Goal: Information Seeking & Learning: Learn about a topic

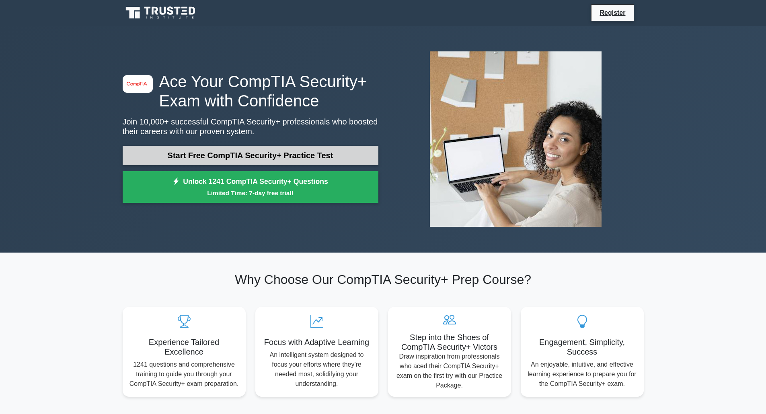
click at [286, 156] on link "Start Free CompTIA Security+ Practice Test" at bounding box center [251, 155] width 256 height 19
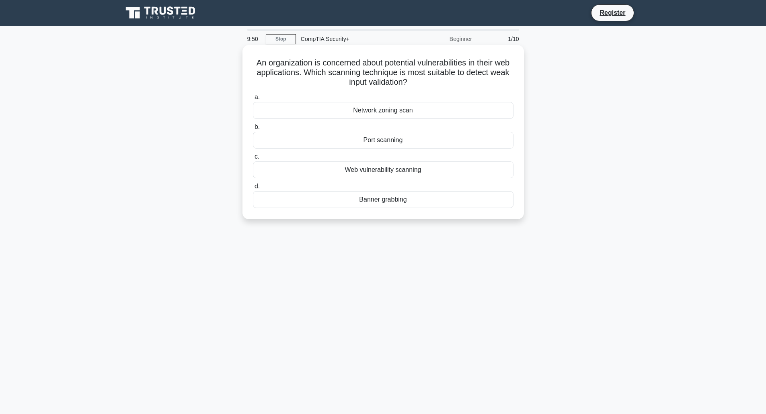
click at [340, 170] on div "Web vulnerability scanning" at bounding box center [383, 170] width 261 height 17
click at [253, 160] on input "c. Web vulnerability scanning" at bounding box center [253, 156] width 0 height 5
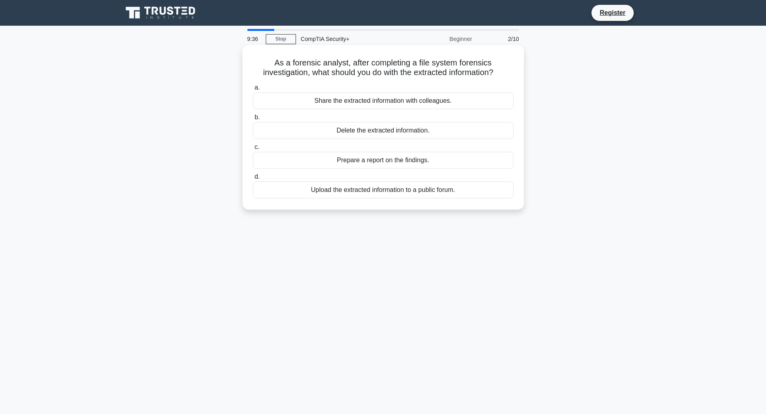
click at [314, 161] on div "Prepare a report on the findings." at bounding box center [383, 160] width 261 height 17
click at [253, 150] on input "c. Prepare a report on the findings." at bounding box center [253, 147] width 0 height 5
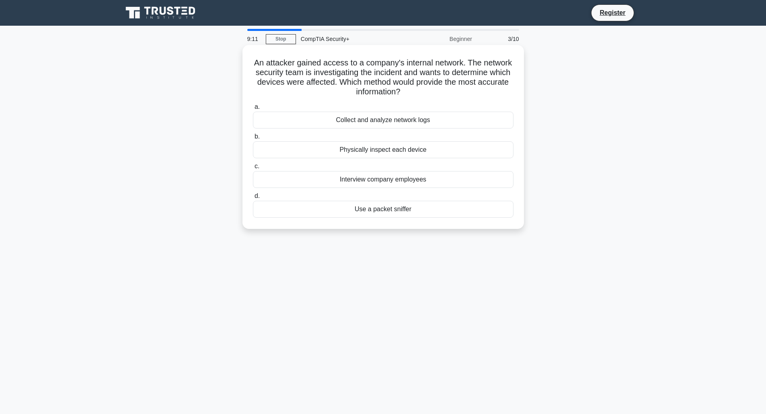
drag, startPoint x: 321, startPoint y: 120, endPoint x: 299, endPoint y: 123, distance: 22.2
click at [299, 123] on div "Collect and analyze network logs" at bounding box center [383, 120] width 261 height 17
click at [253, 110] on input "a. Collect and analyze network logs" at bounding box center [253, 107] width 0 height 5
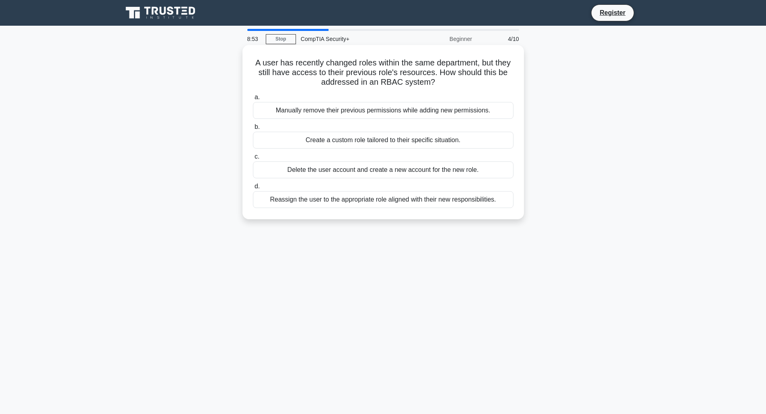
click at [386, 203] on div "Reassign the user to the appropriate role aligned with their new responsibiliti…" at bounding box center [383, 199] width 261 height 17
click at [253, 189] on input "d. Reassign the user to the appropriate role aligned with their new responsibil…" at bounding box center [253, 186] width 0 height 5
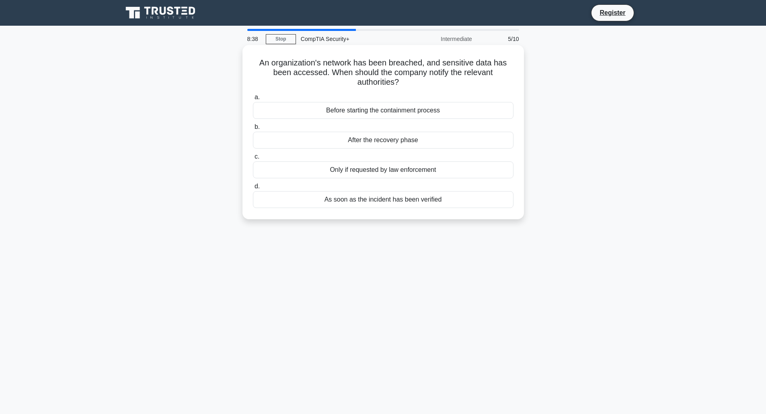
click at [377, 202] on div "As soon as the incident has been verified" at bounding box center [383, 199] width 261 height 17
click at [253, 189] on input "d. As soon as the incident has been verified" at bounding box center [253, 186] width 0 height 5
click at [382, 112] on div "Wireless Network Policy" at bounding box center [383, 110] width 261 height 17
click at [253, 100] on input "a. Wireless Network Policy" at bounding box center [253, 97] width 0 height 5
click at [403, 204] on div "Physical Security Policy" at bounding box center [383, 199] width 261 height 17
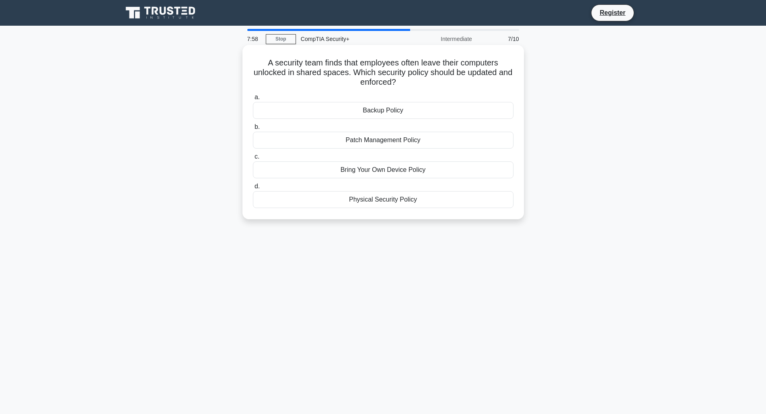
click at [253, 189] on input "d. Physical Security Policy" at bounding box center [253, 186] width 0 height 5
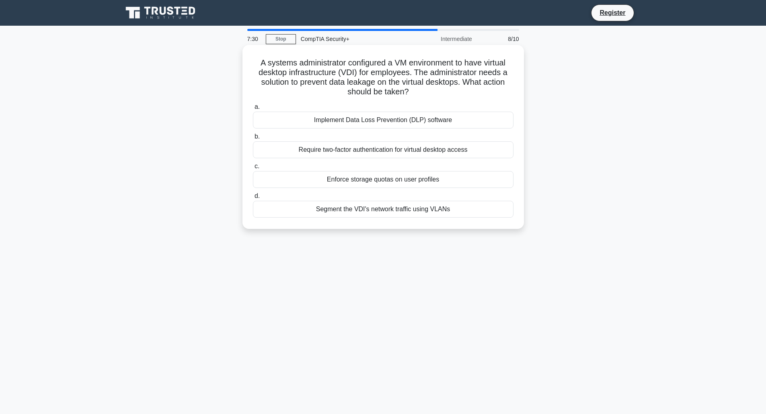
click at [391, 150] on div "Require two-factor authentication for virtual desktop access" at bounding box center [383, 150] width 261 height 17
click at [253, 139] on input "b. Require two-factor authentication for virtual desktop access" at bounding box center [253, 136] width 0 height 5
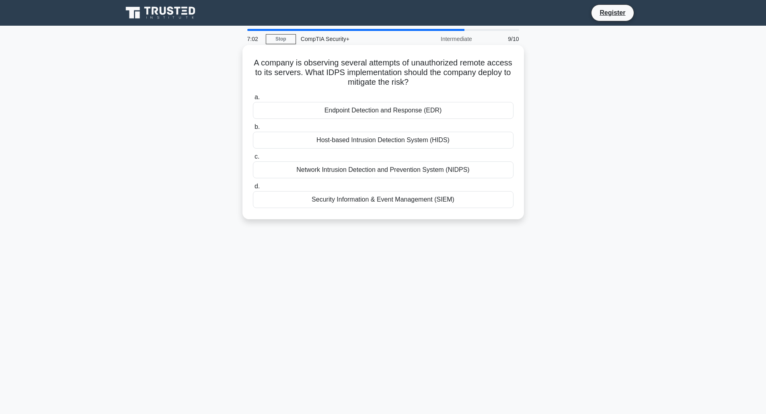
click at [382, 173] on div "Network Intrusion Detection and Prevention System (NIDPS)" at bounding box center [383, 170] width 261 height 17
click at [253, 160] on input "c. Network Intrusion Detection and Prevention System (NIDPS)" at bounding box center [253, 156] width 0 height 5
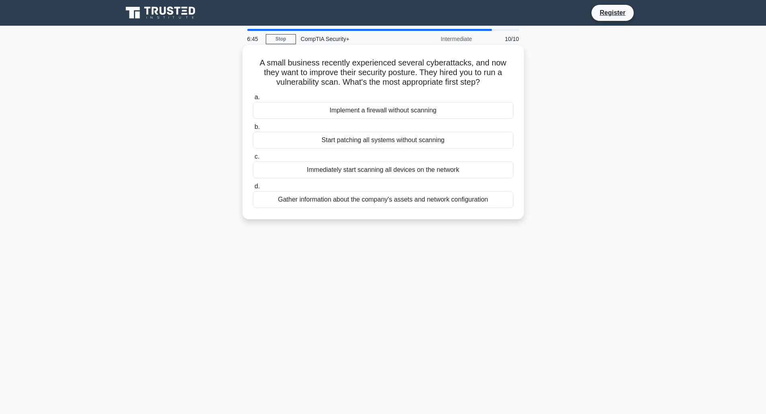
click at [394, 203] on div "Gather information about the company's assets and network configuration" at bounding box center [383, 199] width 261 height 17
click at [253, 189] on input "d. Gather information about the company's assets and network configuration" at bounding box center [253, 186] width 0 height 5
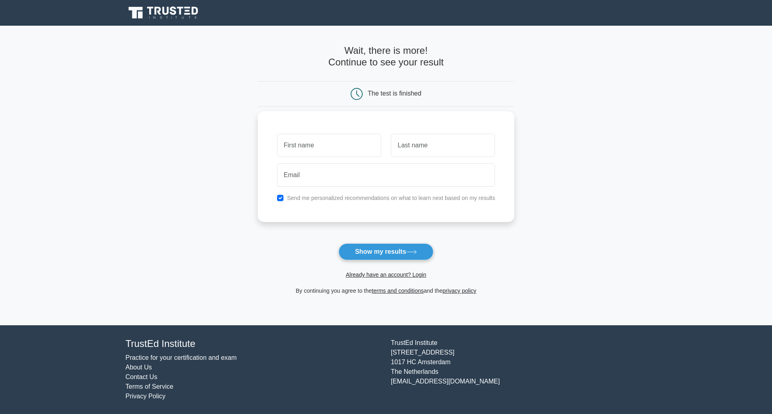
click at [353, 148] on input "text" at bounding box center [329, 145] width 104 height 23
type input "Andrea"
click at [420, 143] on input "text" at bounding box center [443, 145] width 104 height 23
click at [326, 178] on input "email" at bounding box center [386, 175] width 218 height 23
type input "adj0803@gmail.com"
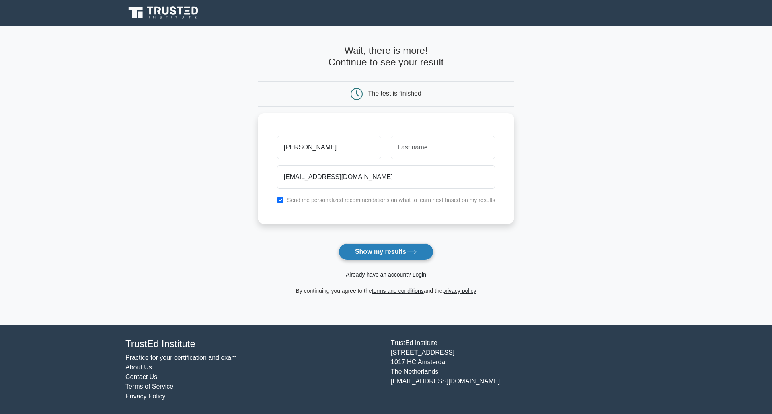
click at [368, 254] on button "Show my results" at bounding box center [385, 252] width 95 height 17
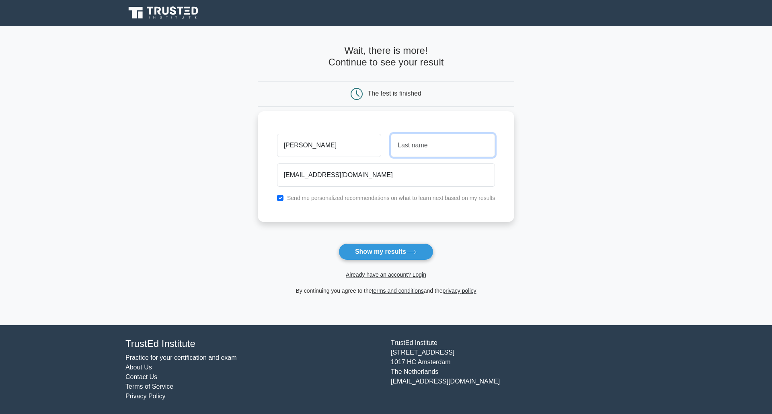
click at [421, 150] on input "text" at bounding box center [443, 145] width 104 height 23
type input "fds"
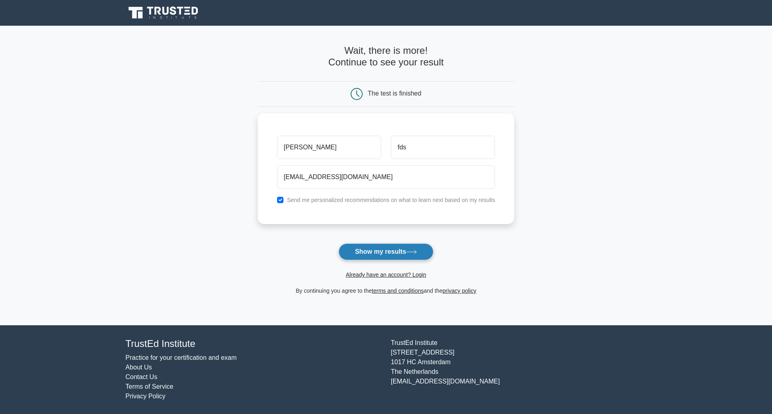
click at [400, 251] on button "Show my results" at bounding box center [385, 252] width 95 height 17
